Goal: Task Accomplishment & Management: Manage account settings

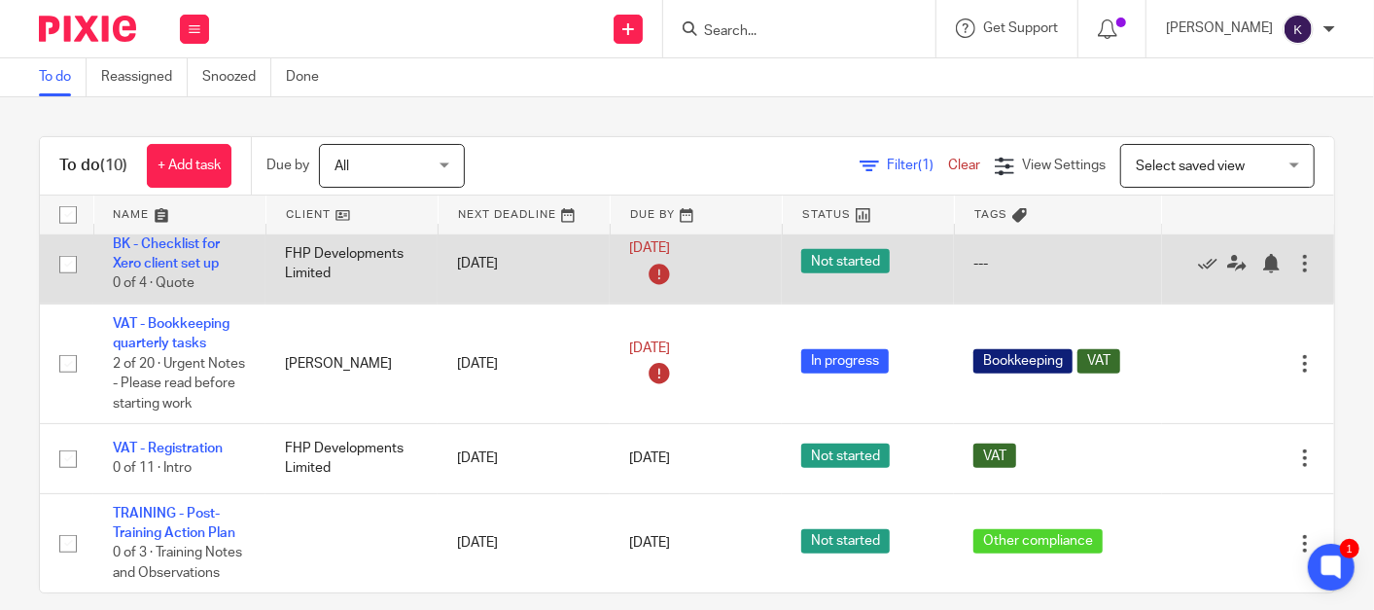
scroll to position [777, 0]
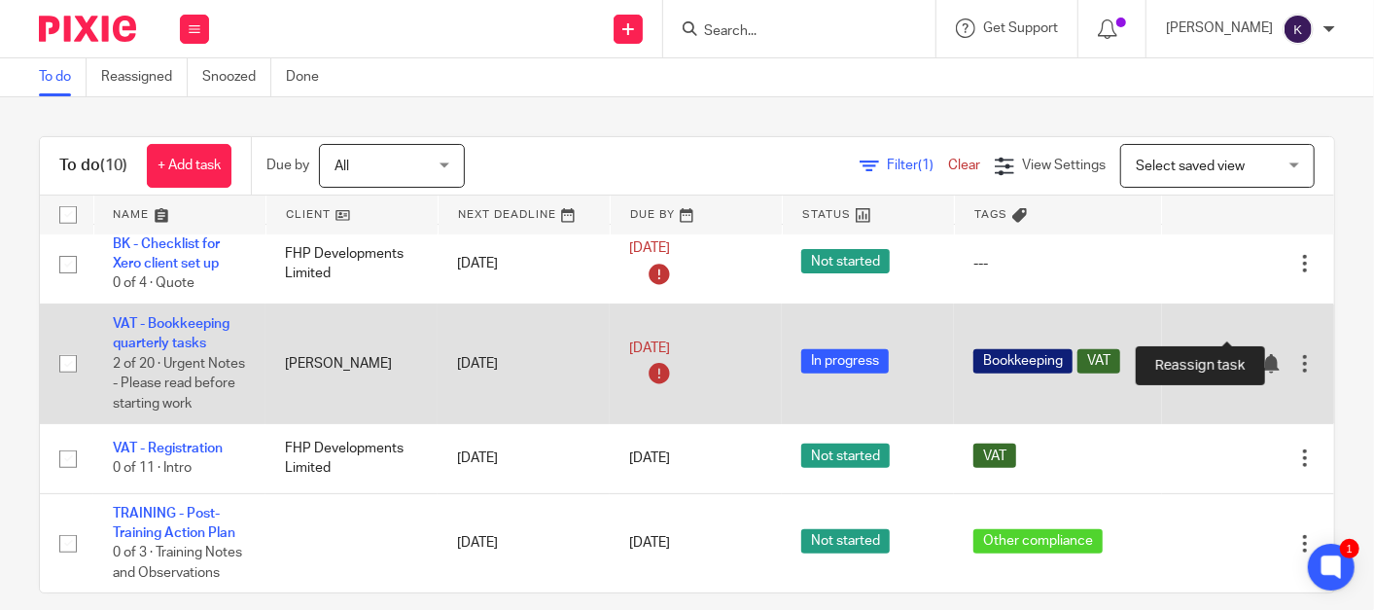
click at [1227, 354] on icon at bounding box center [1236, 363] width 19 height 19
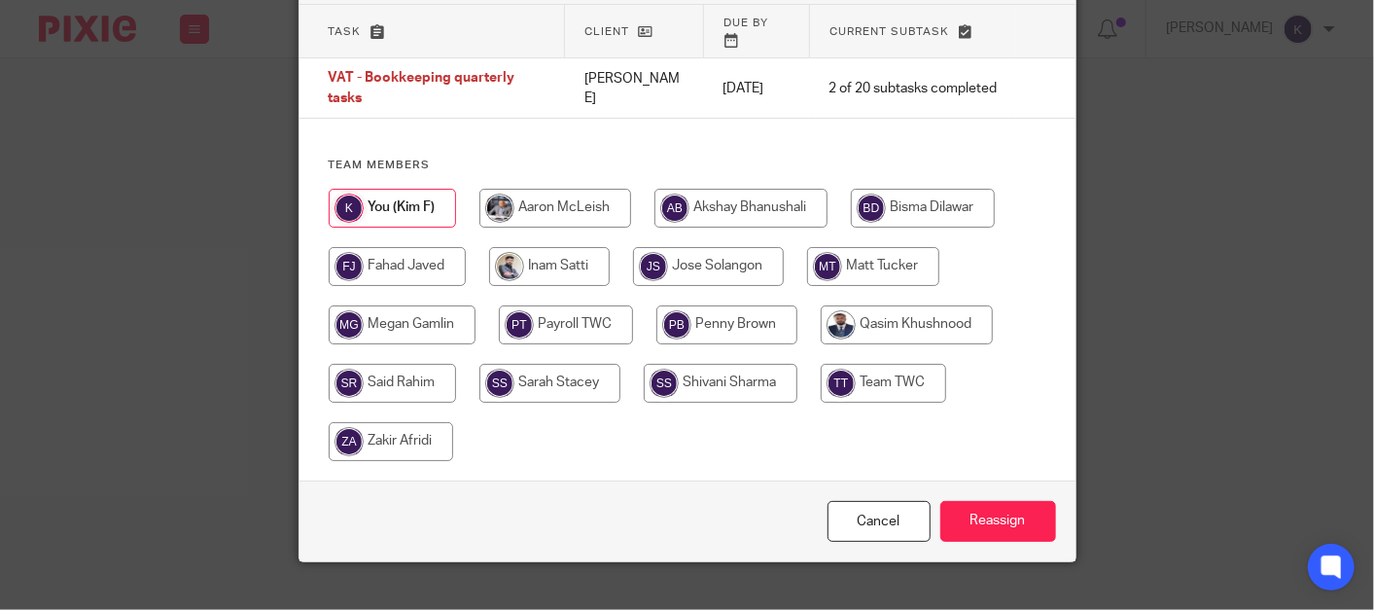
scroll to position [136, 0]
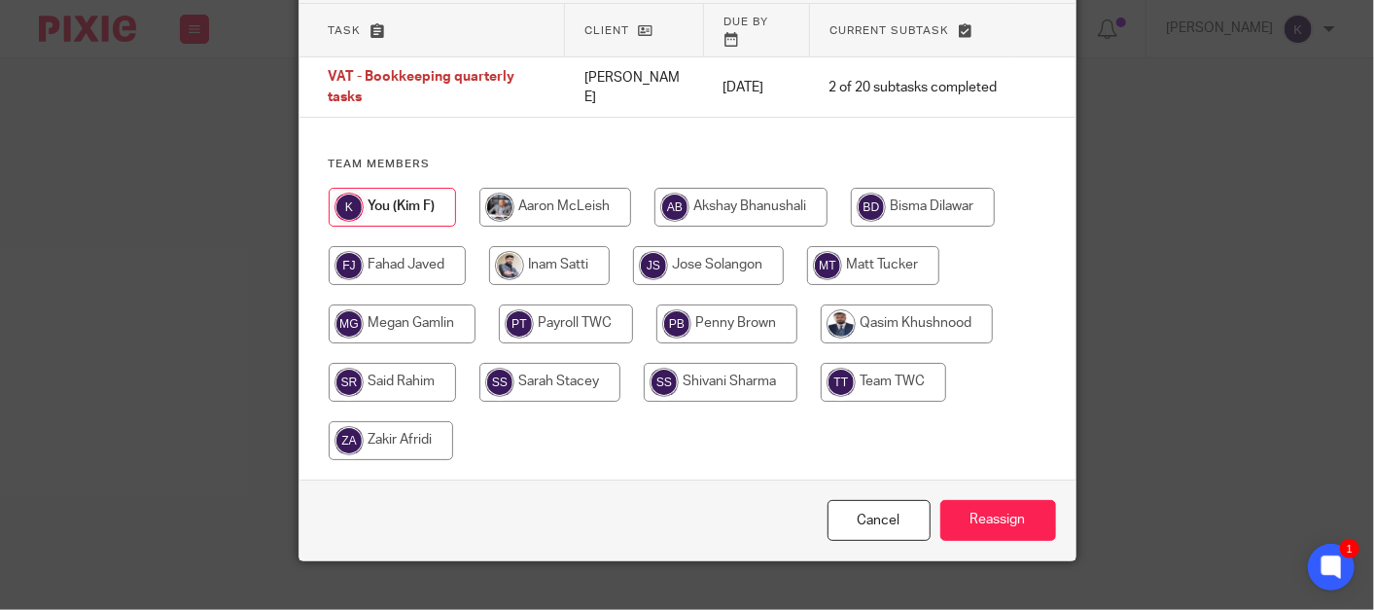
click at [770, 188] on input "radio" at bounding box center [740, 207] width 173 height 39
radio input "true"
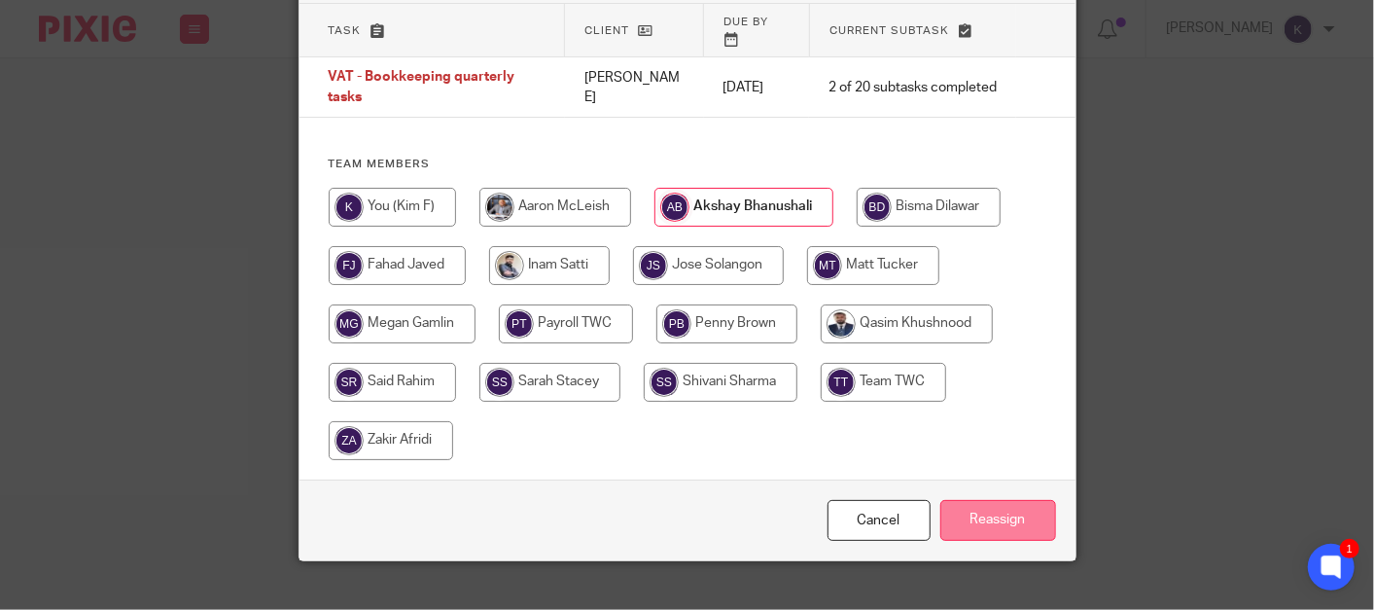
click at [982, 502] on input "Reassign" at bounding box center [998, 521] width 116 height 42
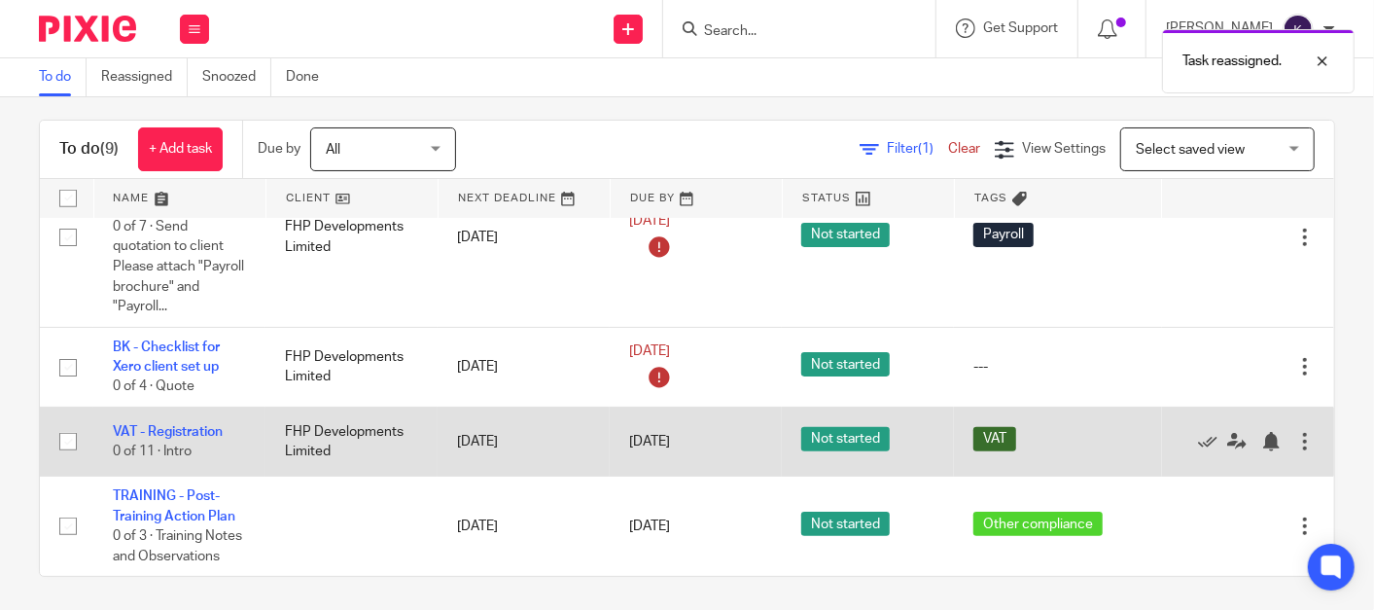
scroll to position [21, 0]
